Goal: Task Accomplishment & Management: Manage account settings

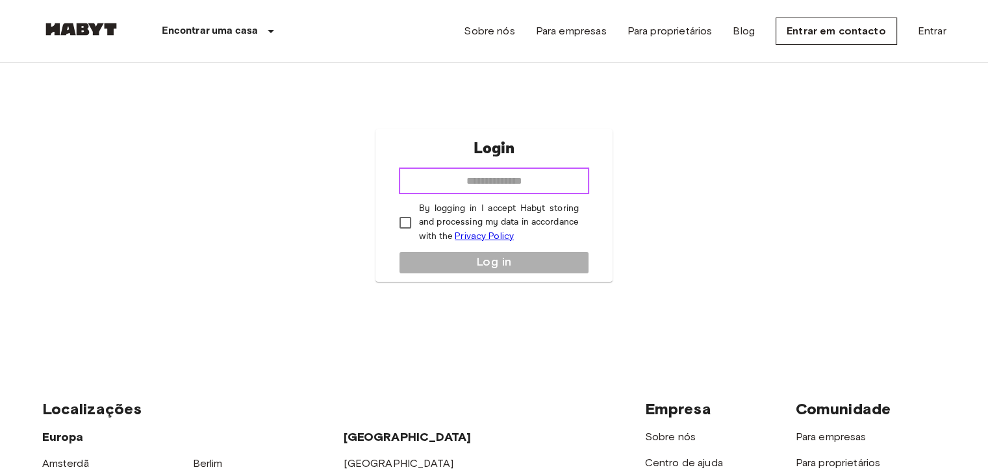
click at [476, 183] on input "email" at bounding box center [494, 181] width 190 height 26
type input "**********"
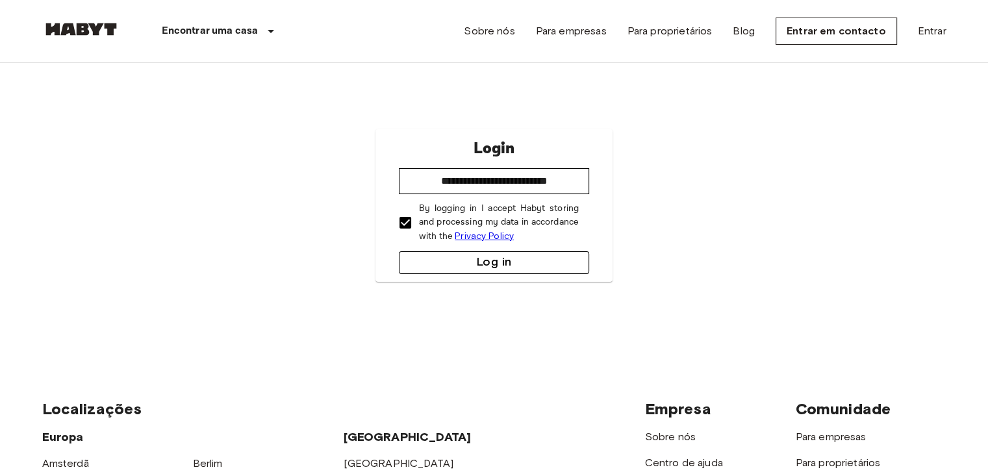
click at [453, 260] on button "Log in" at bounding box center [494, 262] width 190 height 23
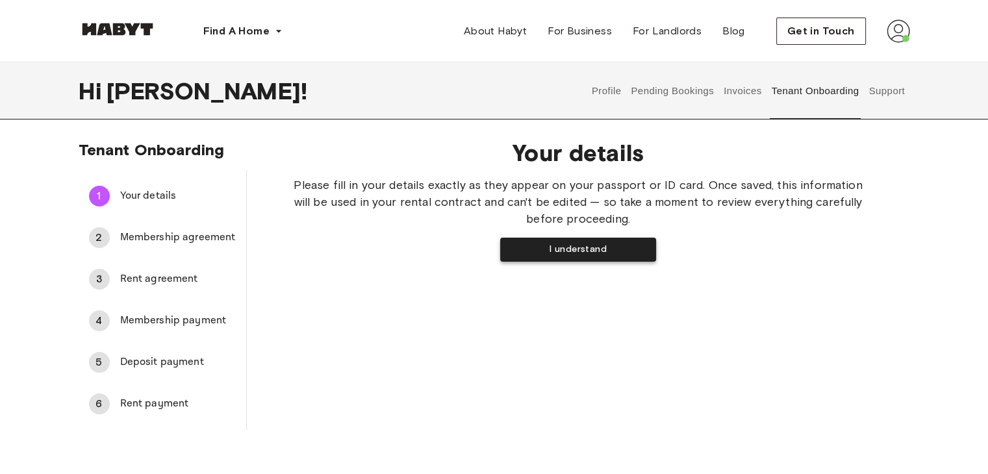
click at [555, 253] on button "I understand" at bounding box center [578, 250] width 156 height 24
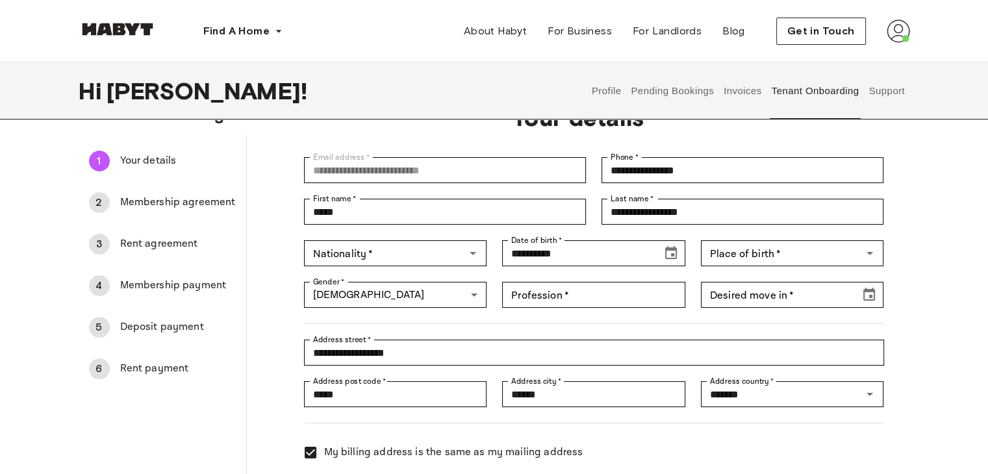
scroll to position [130, 0]
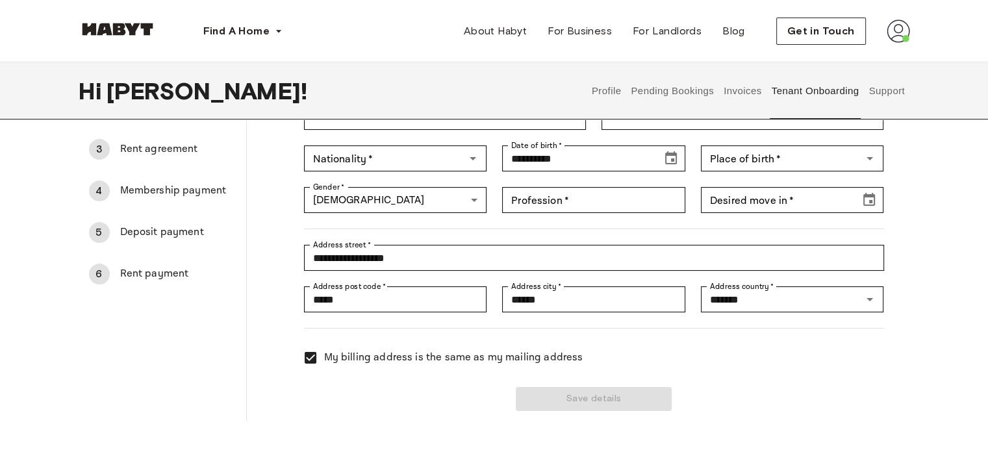
click at [149, 187] on span "Membership payment" at bounding box center [178, 191] width 116 height 16
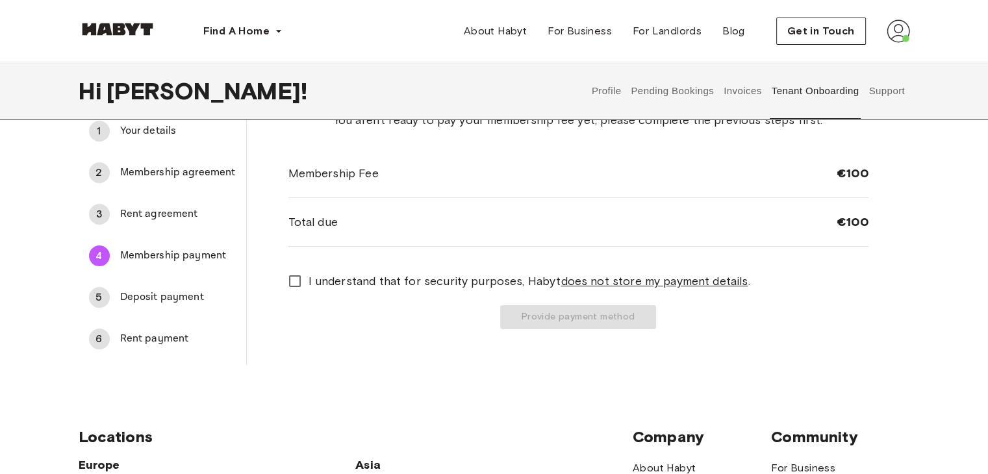
scroll to position [0, 0]
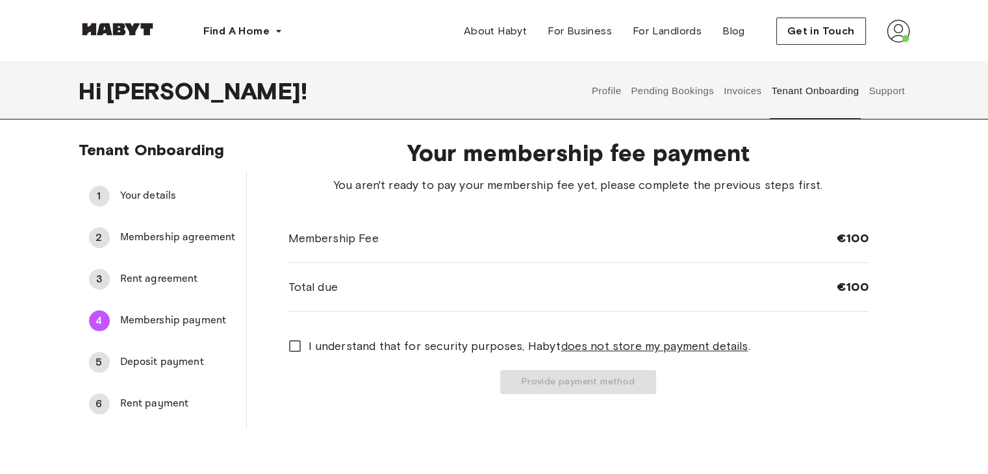
click at [141, 285] on span "Rent agreement" at bounding box center [178, 280] width 116 height 16
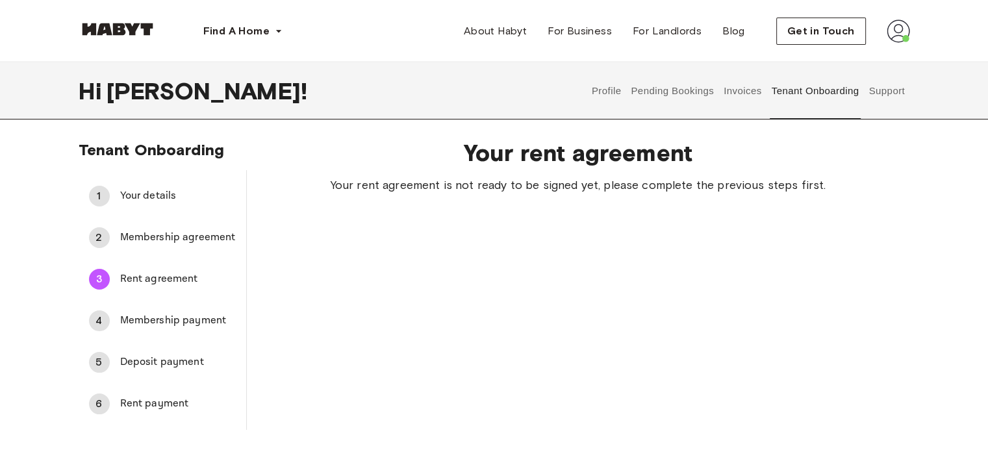
click at [162, 356] on span "Deposit payment" at bounding box center [178, 363] width 116 height 16
